Goal: Find specific page/section: Find specific page/section

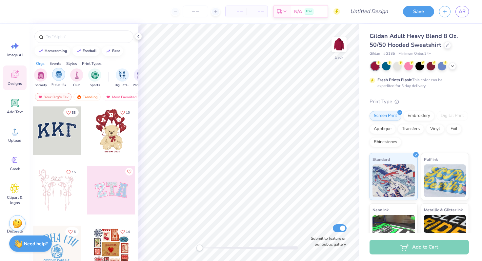
click at [57, 76] on img "filter for Fraternity" at bounding box center [58, 75] width 7 height 8
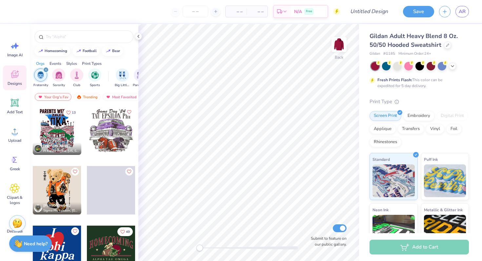
click at [43, 69] on div "filter for Fraternity" at bounding box center [46, 70] width 6 height 6
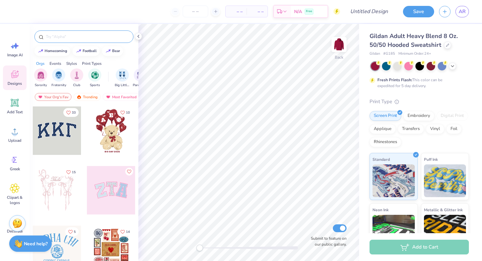
click at [58, 38] on input "text" at bounding box center [87, 36] width 84 height 7
type input "license plate"
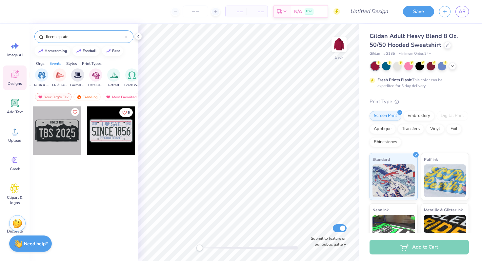
scroll to position [0, 183]
click at [123, 35] on input "license plate" at bounding box center [85, 36] width 80 height 7
click at [129, 39] on div "license plate" at bounding box center [83, 37] width 99 height 12
click at [124, 38] on input "license plate" at bounding box center [85, 36] width 80 height 7
click at [125, 37] on icon at bounding box center [126, 37] width 3 height 3
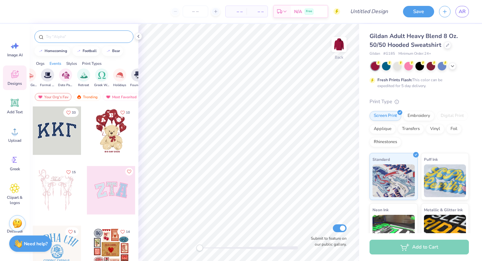
click at [42, 61] on div "Orgs" at bounding box center [40, 64] width 9 height 6
click at [66, 65] on div "Orgs Events Styles Print Types" at bounding box center [84, 61] width 109 height 9
click at [71, 64] on div "Styles" at bounding box center [71, 64] width 11 height 6
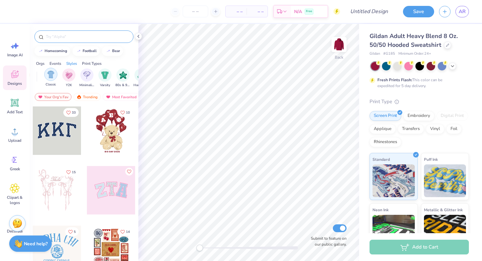
click at [46, 78] on div "filter for Classic" at bounding box center [50, 74] width 13 height 13
click at [51, 78] on img "filter for Classic" at bounding box center [51, 75] width 8 height 8
click at [104, 80] on div "filter for Varsity" at bounding box center [104, 74] width 13 height 13
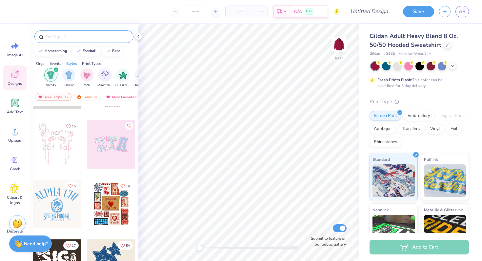
scroll to position [118, 0]
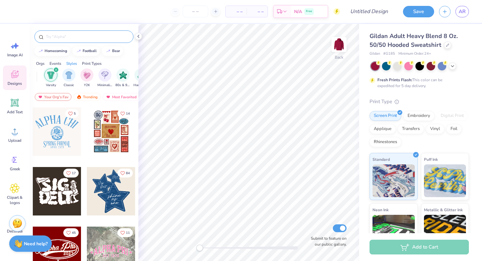
click at [85, 39] on input "text" at bounding box center [87, 36] width 84 height 7
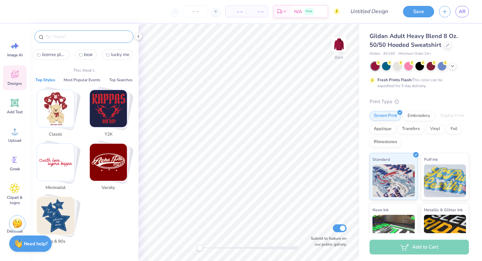
type input "k"
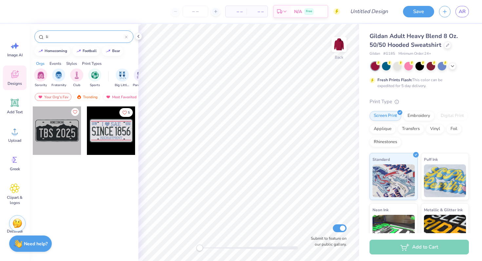
type input "l"
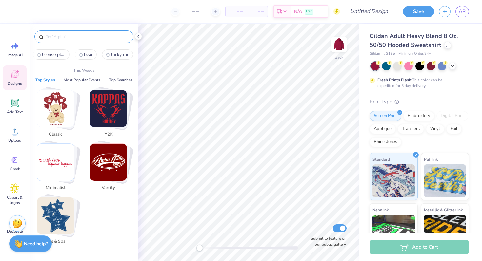
click at [62, 158] on img "Stack Card Button Minimalist" at bounding box center [55, 162] width 37 height 37
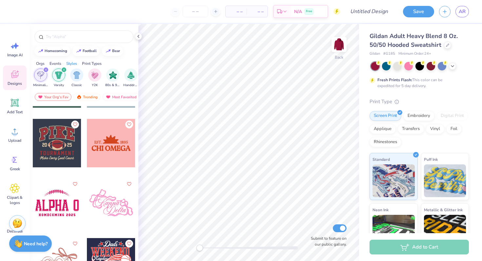
scroll to position [1149, 0]
